Goal: Find specific page/section: Find specific page/section

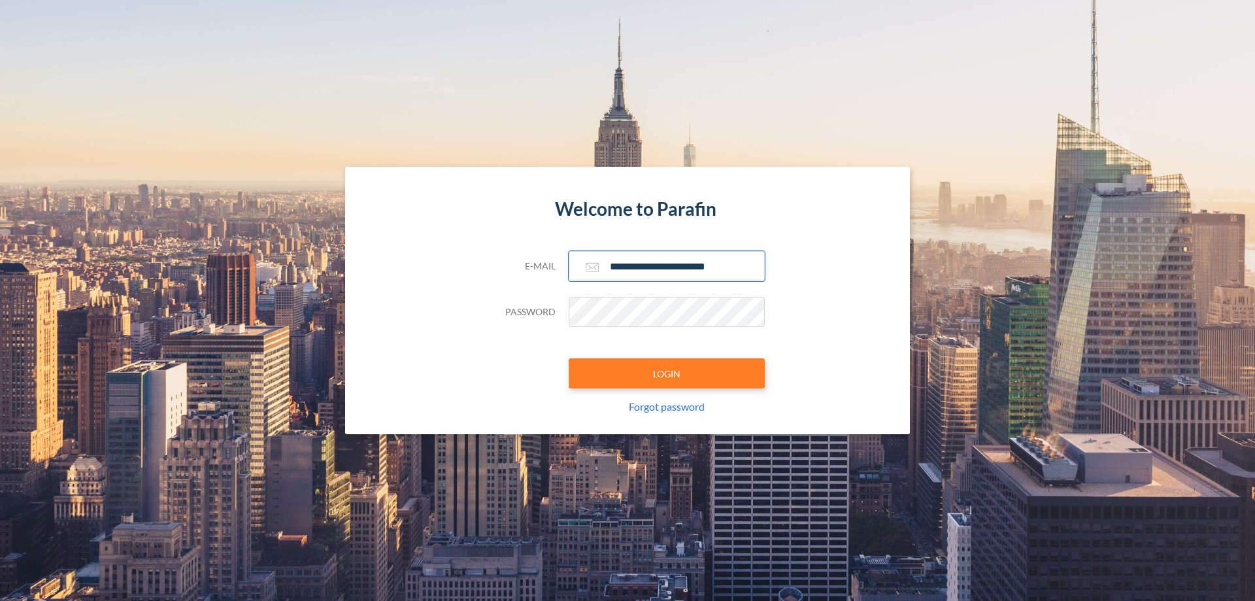
type input "**********"
click at [667, 373] on button "LOGIN" at bounding box center [667, 373] width 196 height 30
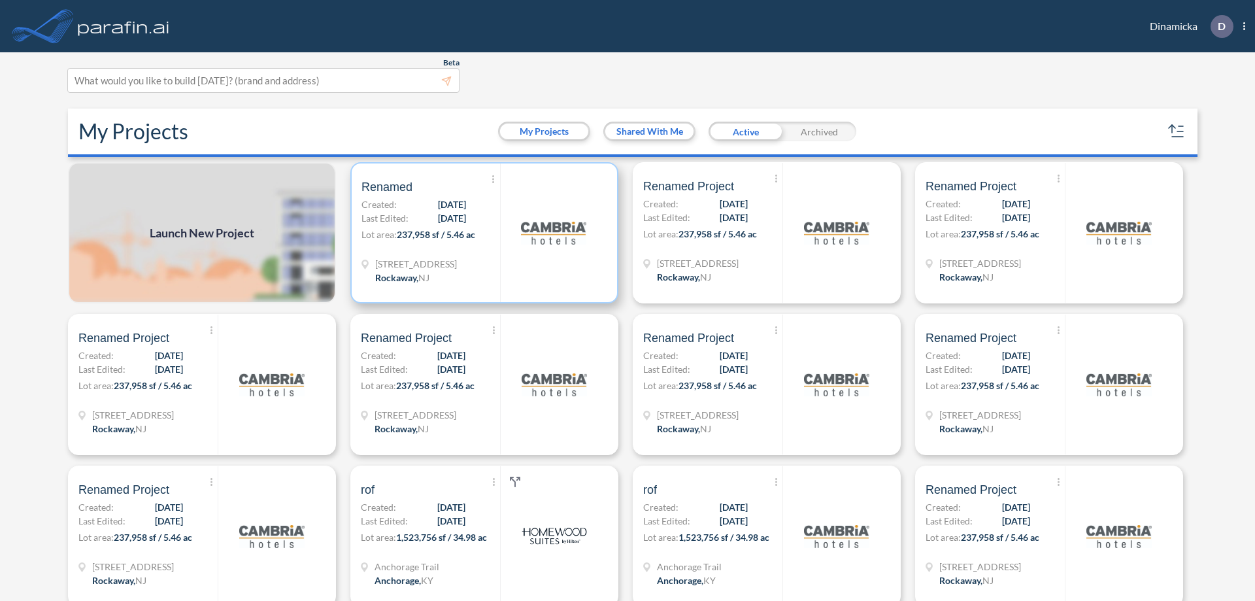
scroll to position [3, 0]
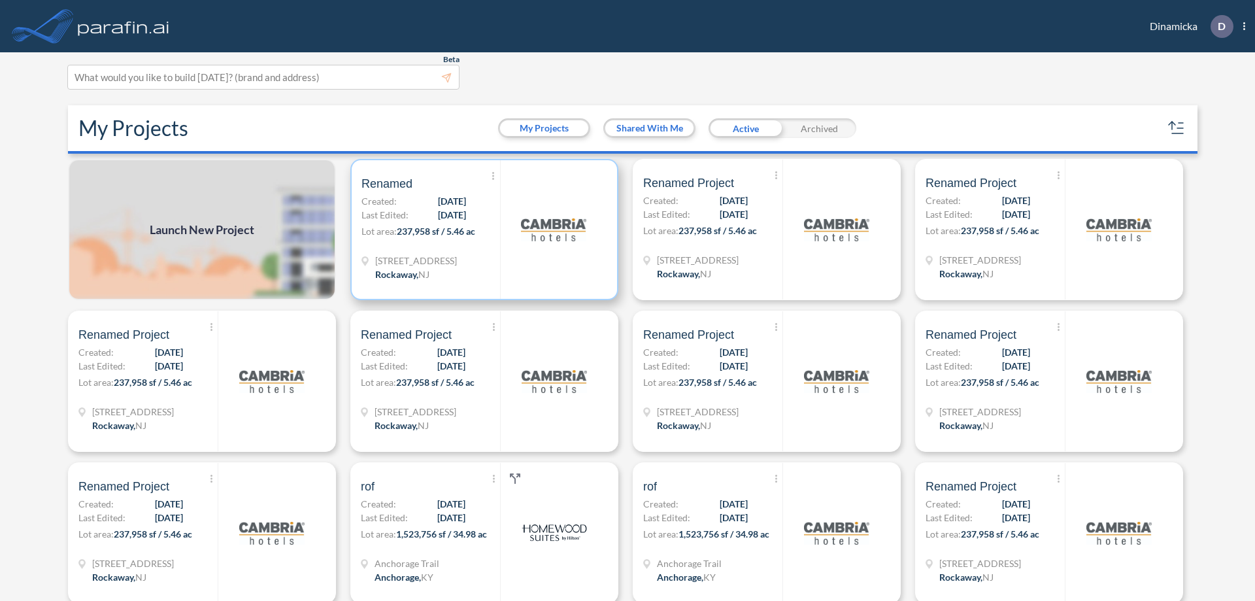
click at [482, 229] on p "Lot area: 237,958 sf / 5.46 ac" at bounding box center [430, 233] width 139 height 19
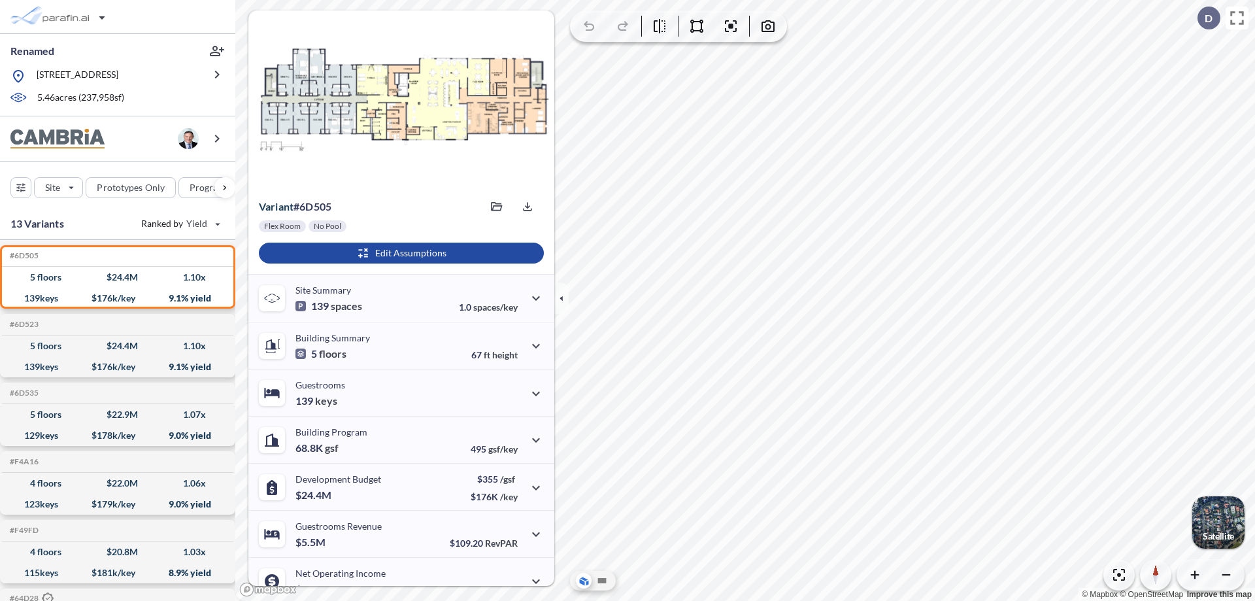
scroll to position [66, 0]
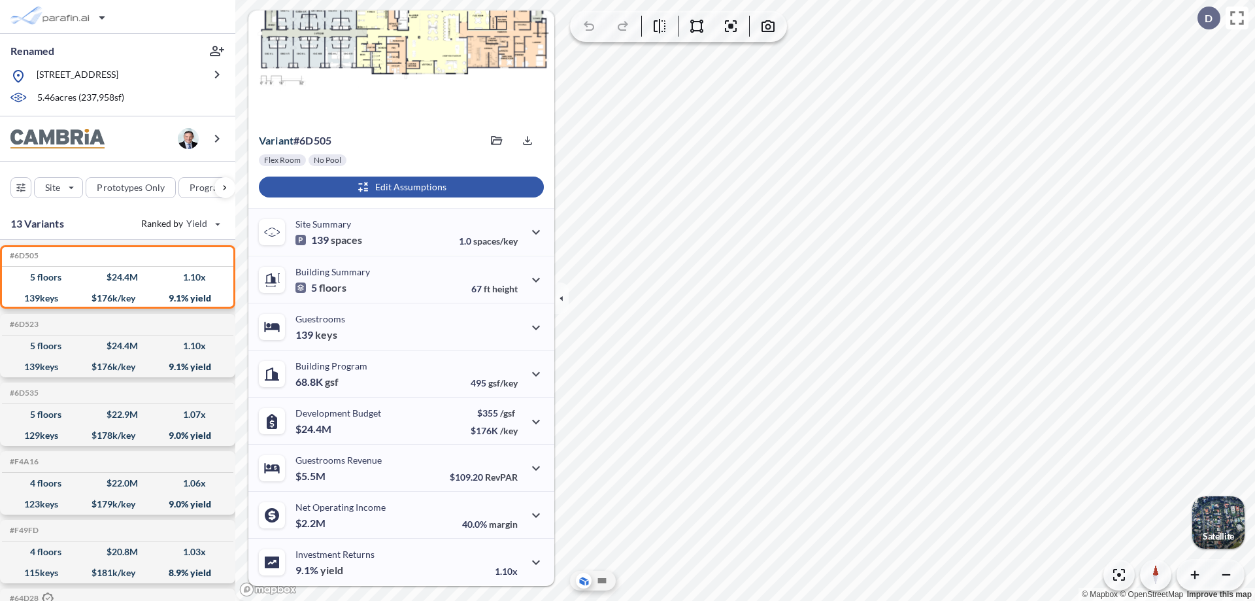
click at [399, 187] on div "button" at bounding box center [401, 186] width 285 height 21
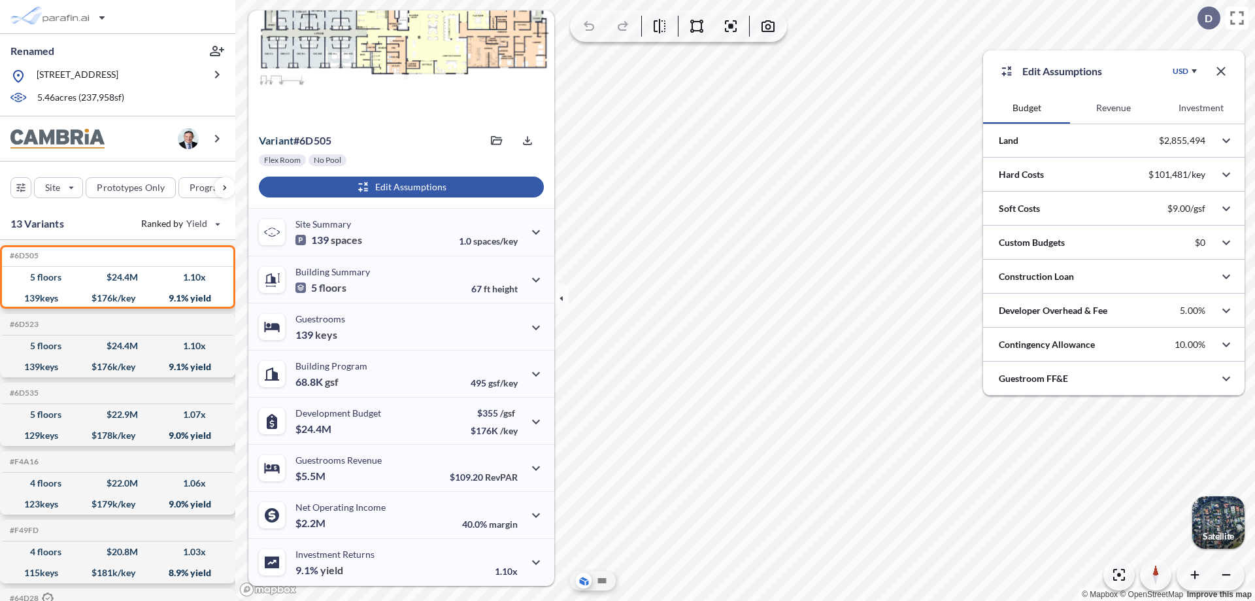
click at [1113, 108] on button "Revenue" at bounding box center [1113, 107] width 87 height 31
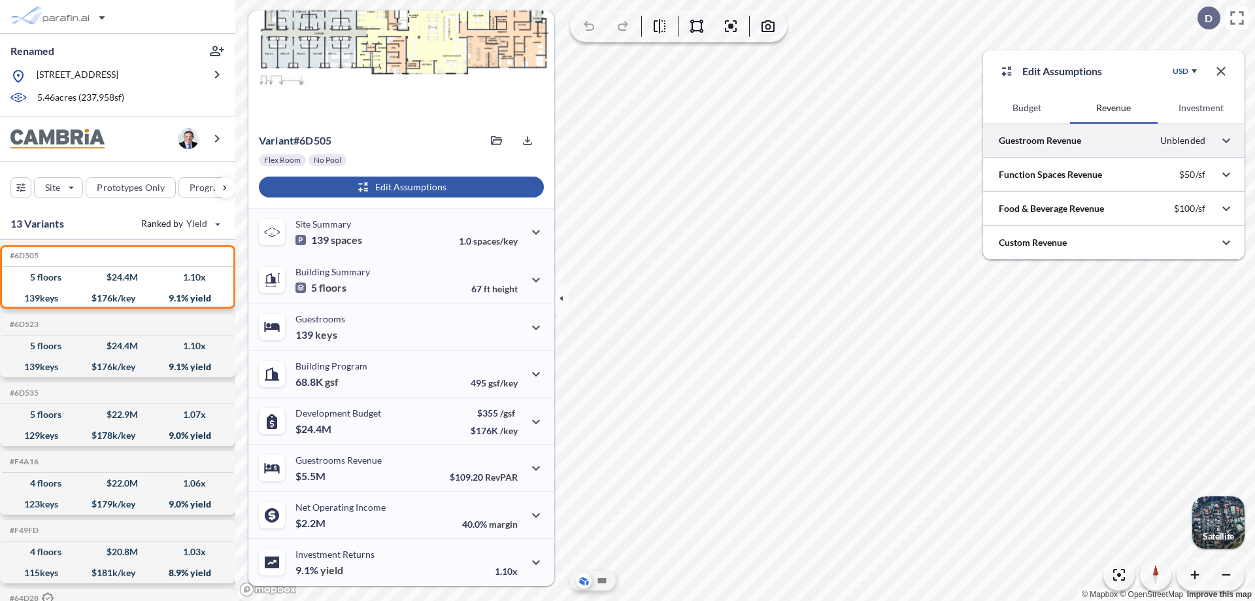
click at [1113, 140] on div at bounding box center [1113, 140] width 261 height 33
